Goal: Find specific page/section

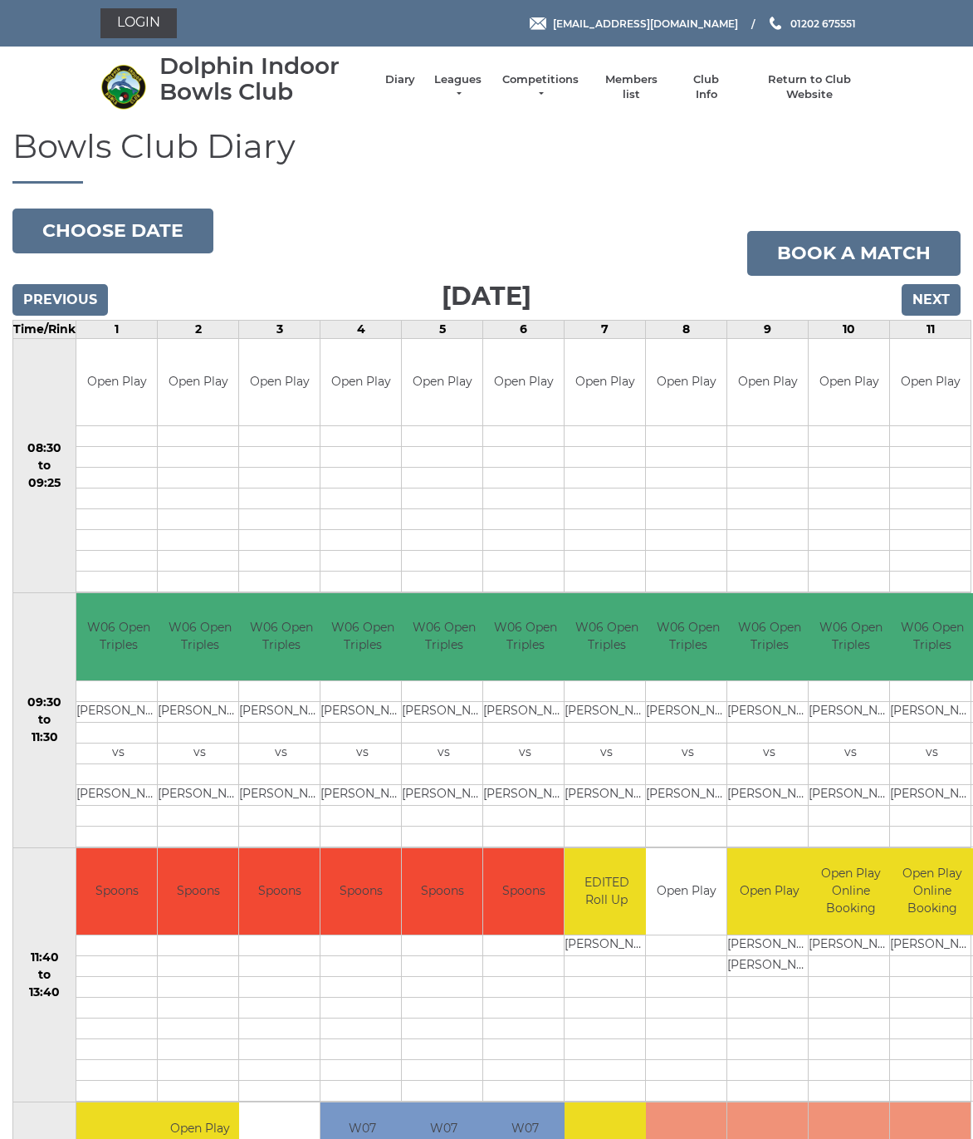
click at [448, 84] on link "Leagues" at bounding box center [458, 87] width 52 height 30
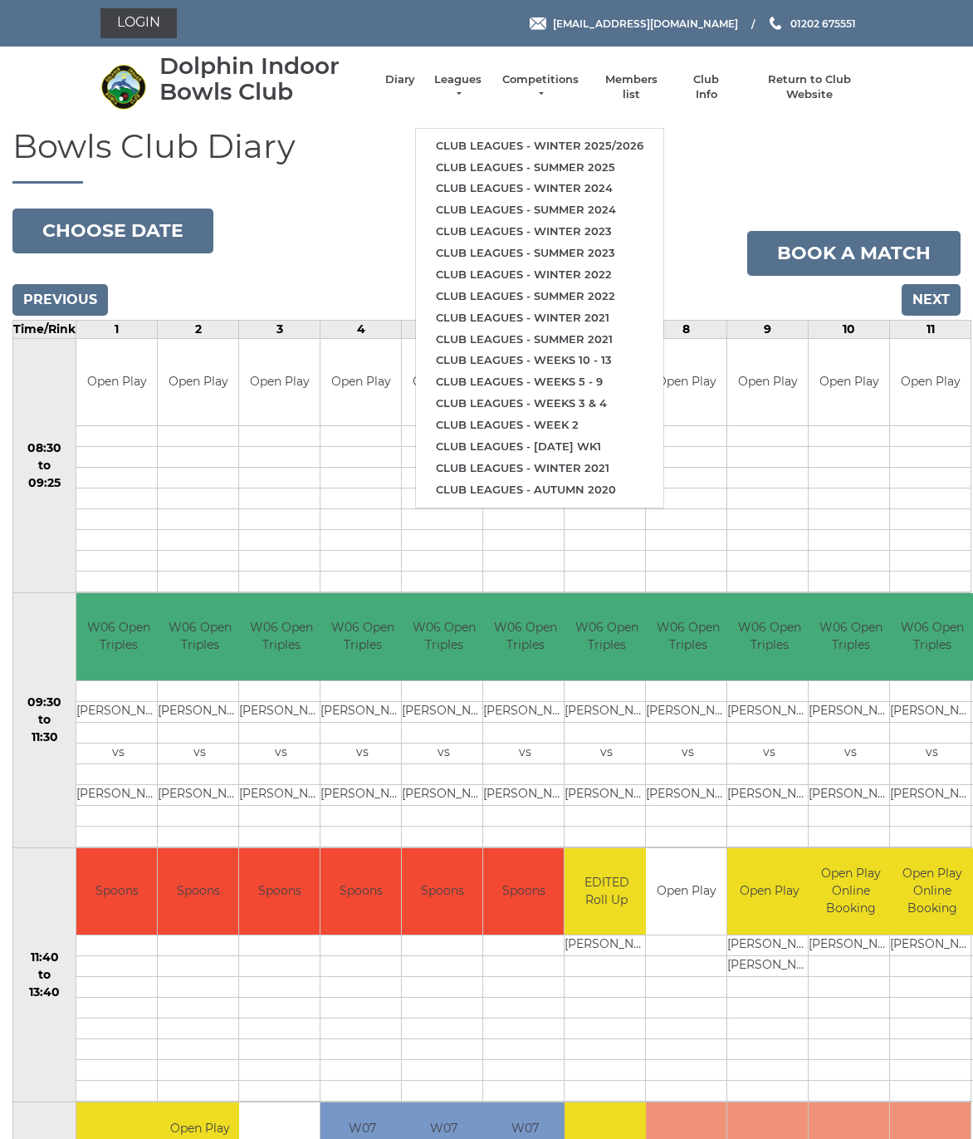
click at [580, 142] on link "Club leagues - Winter 2025/2026" at bounding box center [540, 146] width 248 height 22
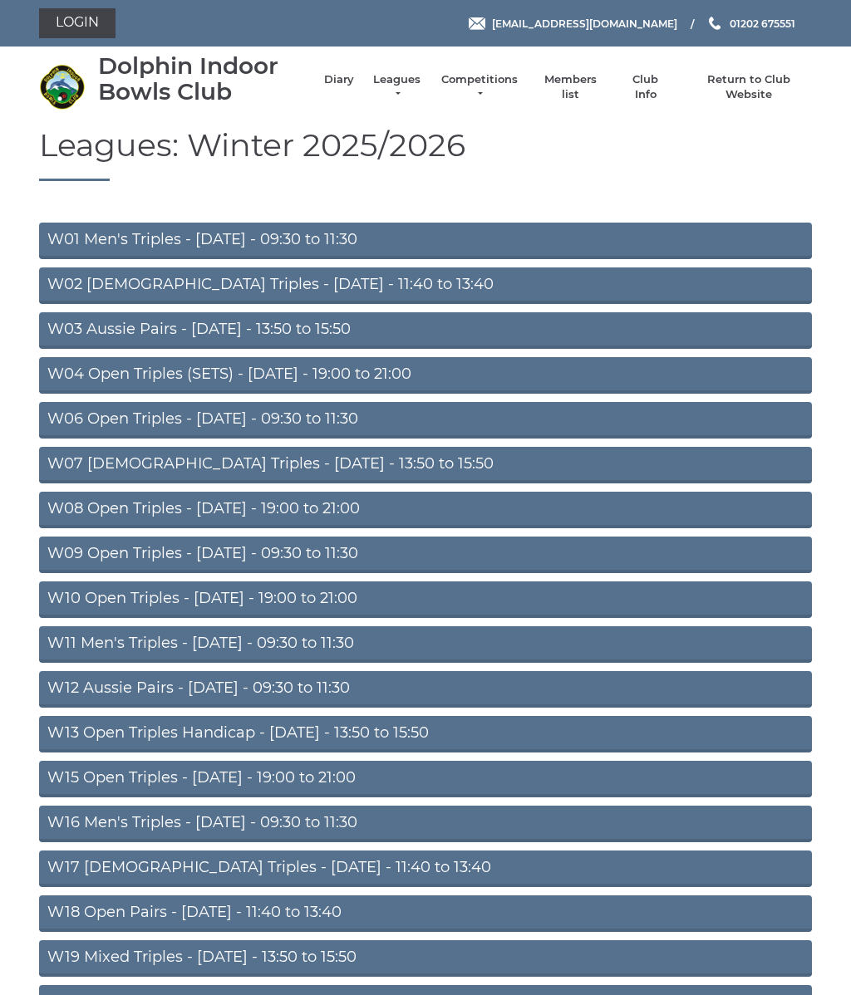
click at [415, 418] on link "W06 Open Triples - Tuesday - 09:30 to 11:30" at bounding box center [425, 420] width 772 height 37
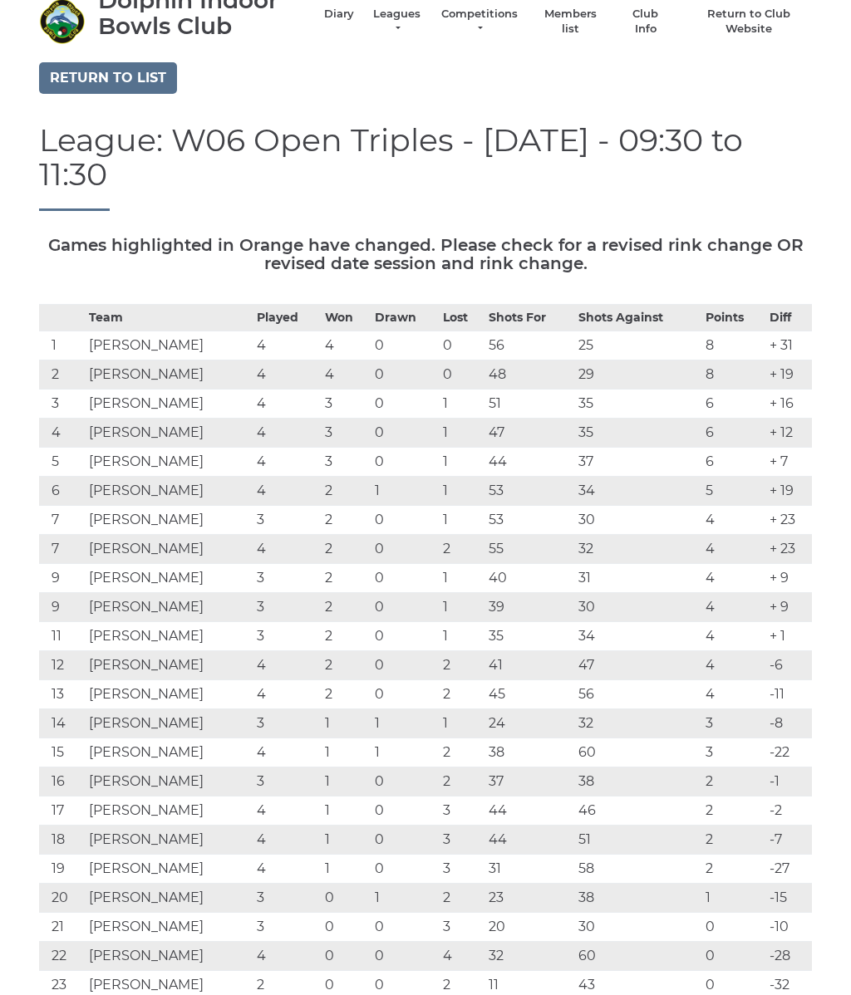
scroll to position [66, 0]
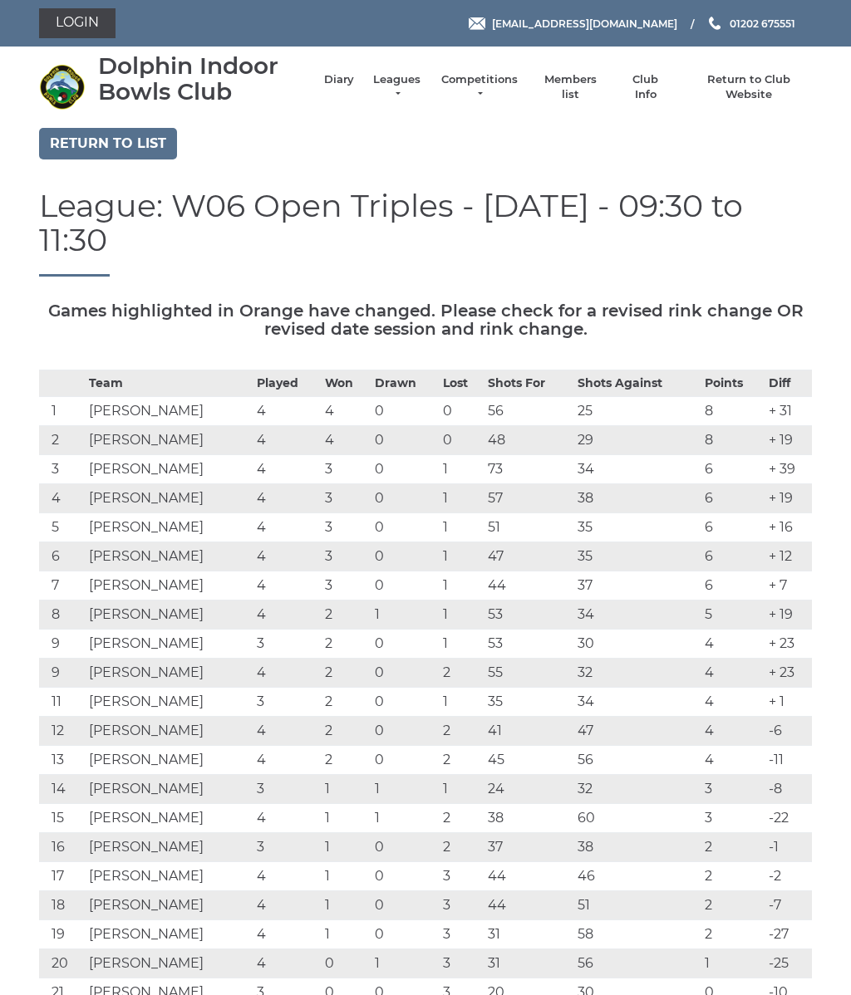
scroll to position [206, 0]
